Goal: Task Accomplishment & Management: Use online tool/utility

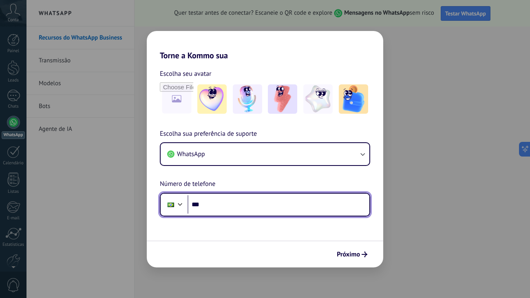
click at [265, 202] on input "***" at bounding box center [279, 204] width 182 height 19
type input "**********"
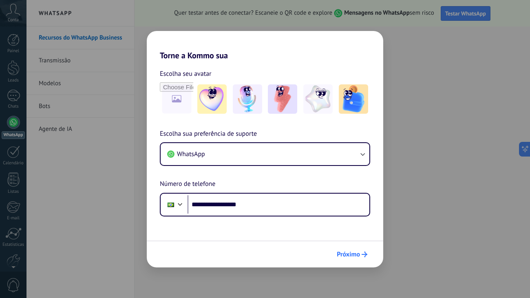
click at [365, 256] on icon "submit" at bounding box center [365, 255] width 6 height 6
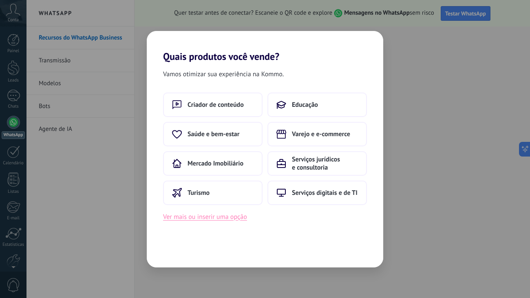
click at [216, 220] on button "Ver mais ou inserir uma opção" at bounding box center [205, 217] width 84 height 11
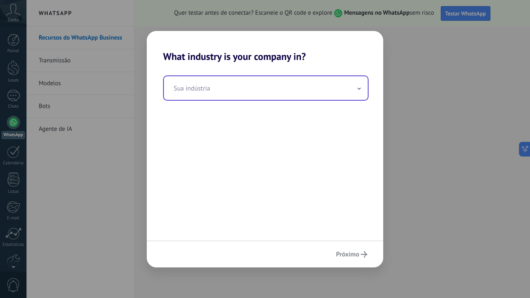
click at [271, 83] on input "text" at bounding box center [266, 88] width 204 height 24
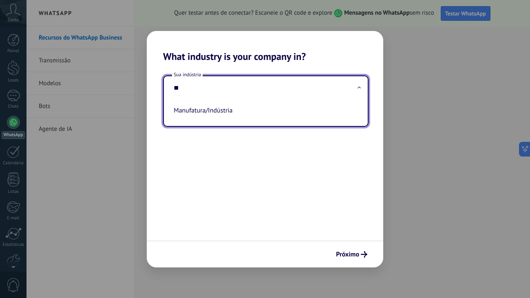
type input "*"
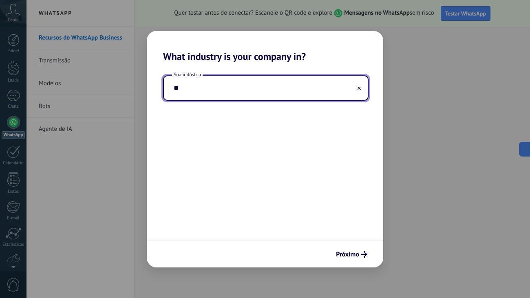
type input "*"
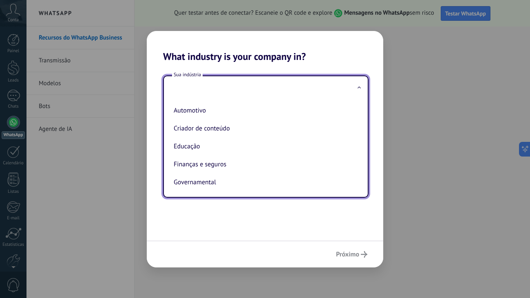
click at [368, 233] on div "Sua indústria Automotivo Criador de conteúdo Educação Finanças e seguros Govern…" at bounding box center [265, 151] width 237 height 178
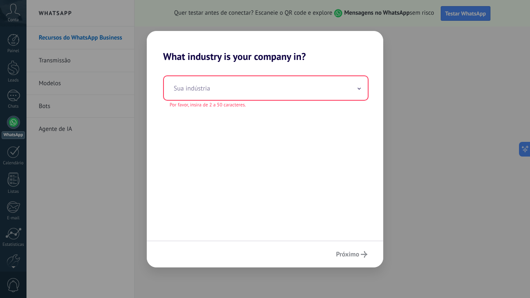
click at [354, 254] on div "Próximo" at bounding box center [265, 254] width 237 height 27
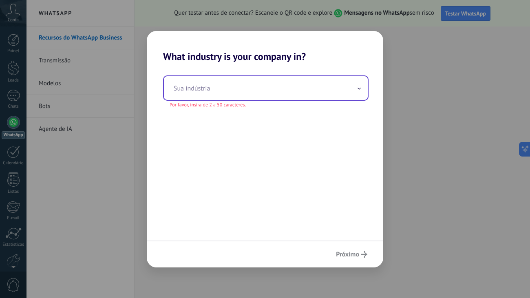
click at [348, 83] on input "text" at bounding box center [266, 88] width 204 height 24
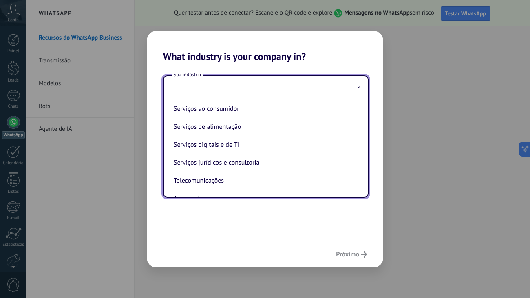
scroll to position [164, 0]
click at [276, 151] on li "Serviços digitais e de TI" at bounding box center [265, 144] width 188 height 18
type input "**********"
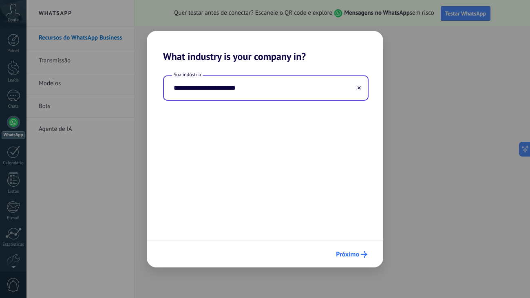
click at [358, 252] on span "Próximo" at bounding box center [347, 255] width 23 height 6
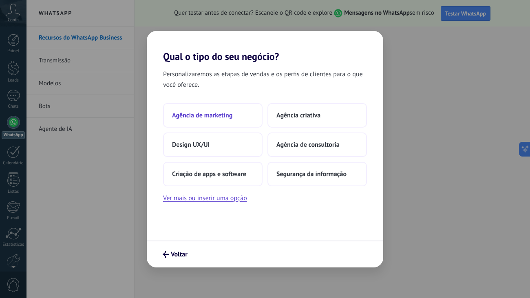
click at [233, 115] on button "Agência de marketing" at bounding box center [213, 115] width 100 height 24
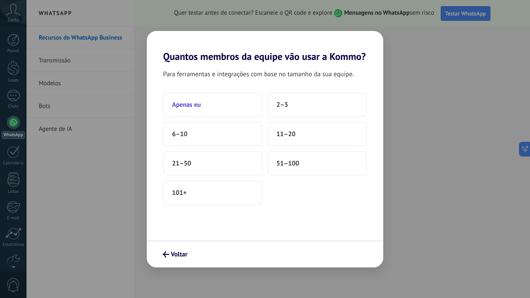
click at [239, 109] on button "Apenas eu" at bounding box center [213, 105] width 100 height 24
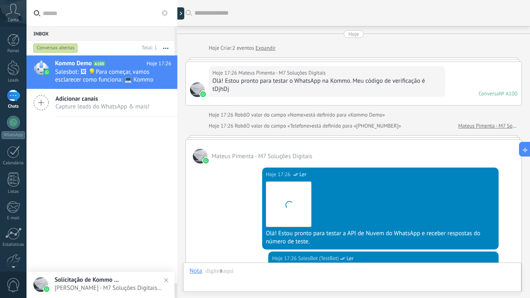
scroll to position [233, 0]
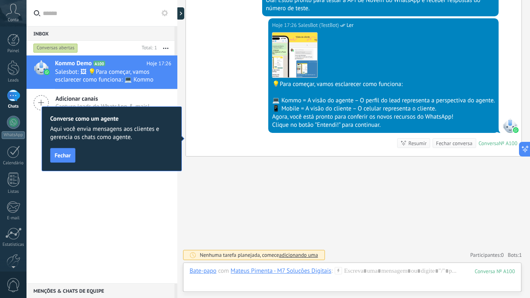
click at [155, 164] on div "Converse como um agente Aqui você envia mensagens aos clientes e gerencia os ch…" at bounding box center [112, 138] width 140 height 65
click at [68, 157] on span "Fechar" at bounding box center [63, 156] width 16 height 6
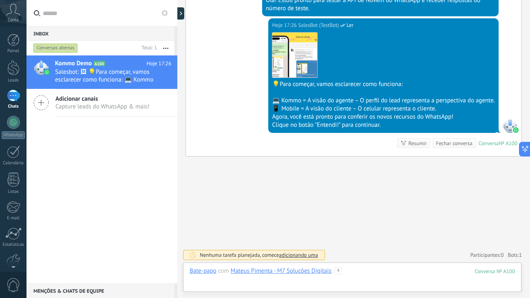
click at [299, 282] on div at bounding box center [353, 279] width 326 height 24
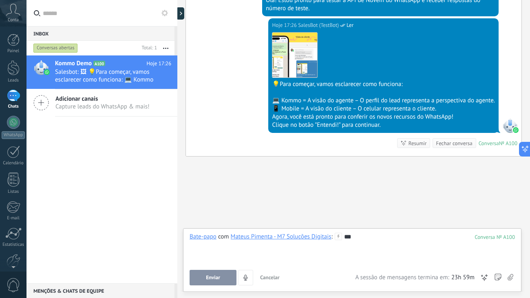
click at [220, 280] on button "Enviar" at bounding box center [213, 278] width 47 height 16
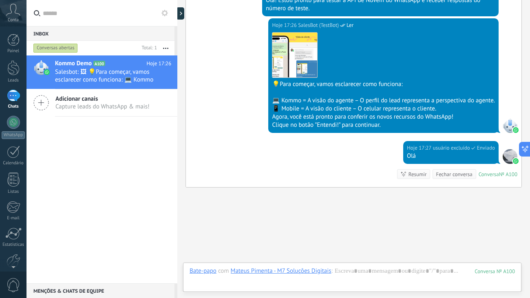
scroll to position [265, 0]
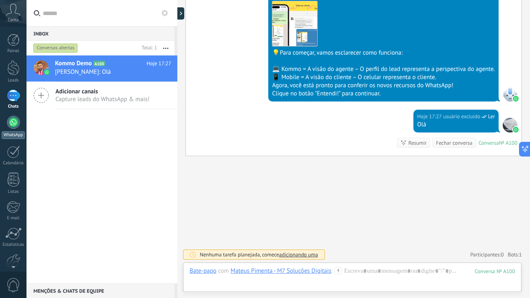
click at [8, 124] on div at bounding box center [13, 122] width 13 height 13
